Goal: Find specific page/section: Find specific page/section

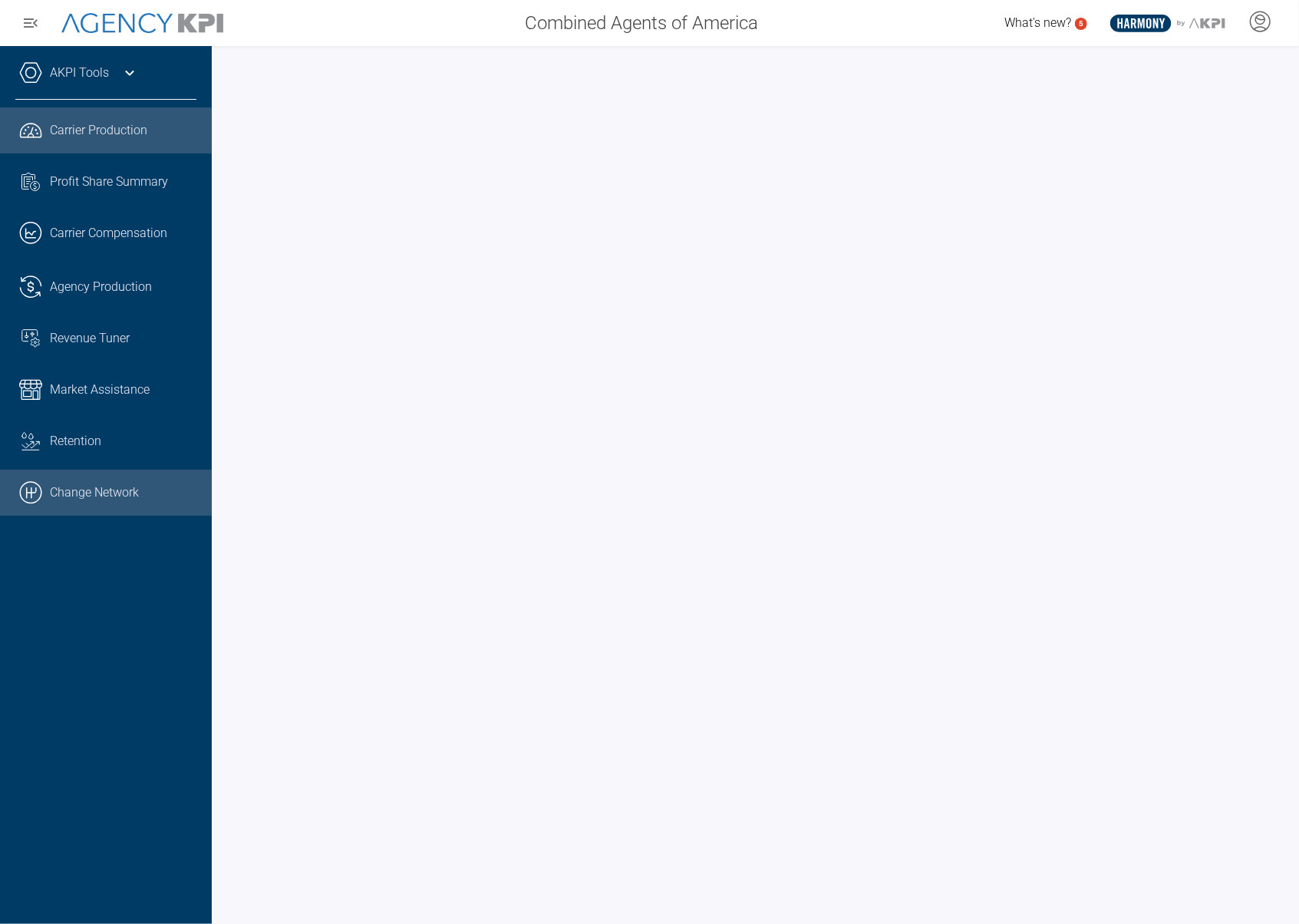
click at [84, 500] on link ".cls-1{fill:none;stroke:#000;stroke-linecap:round;stroke-linejoin:round;stroke-…" at bounding box center [106, 493] width 212 height 46
